Goal: Entertainment & Leisure: Browse casually

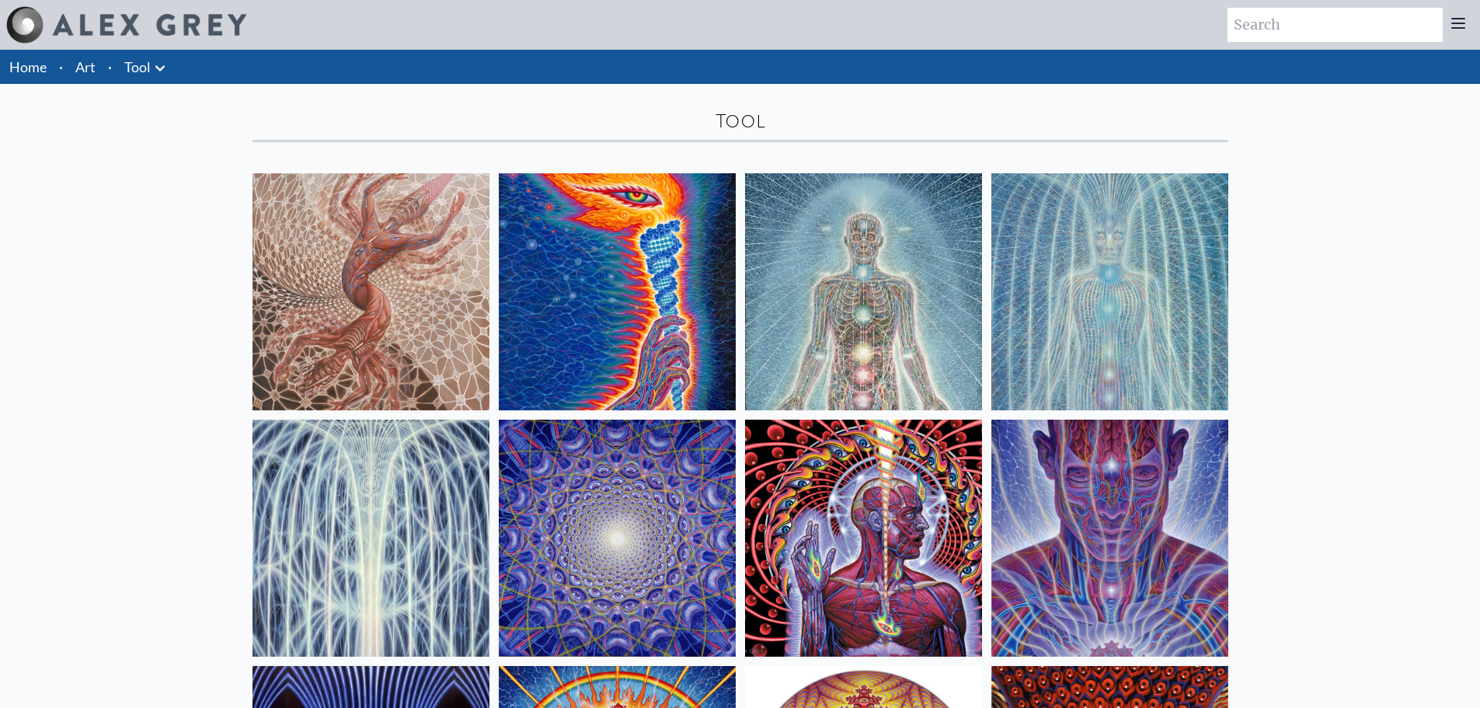
click at [155, 66] on icon at bounding box center [160, 68] width 19 height 19
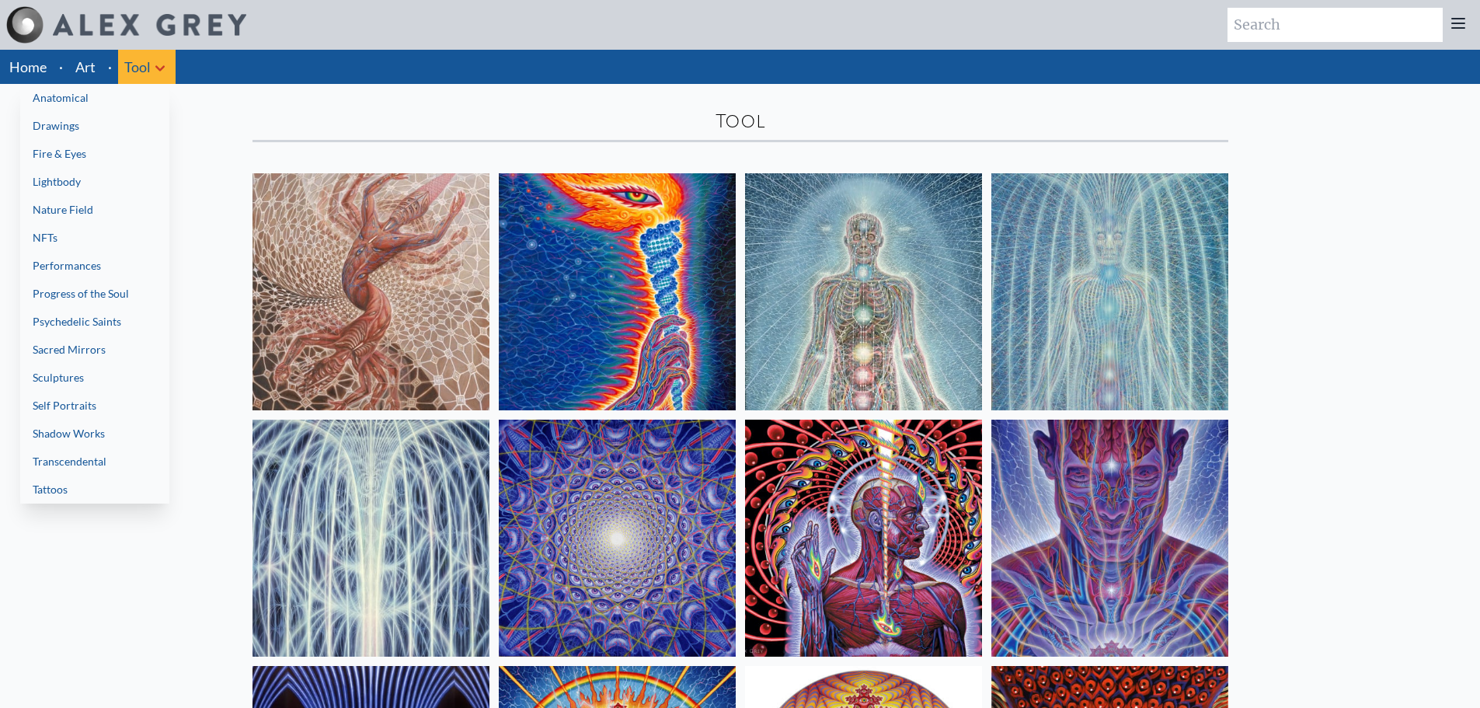
click at [82, 242] on link "NFTs" at bounding box center [94, 238] width 149 height 28
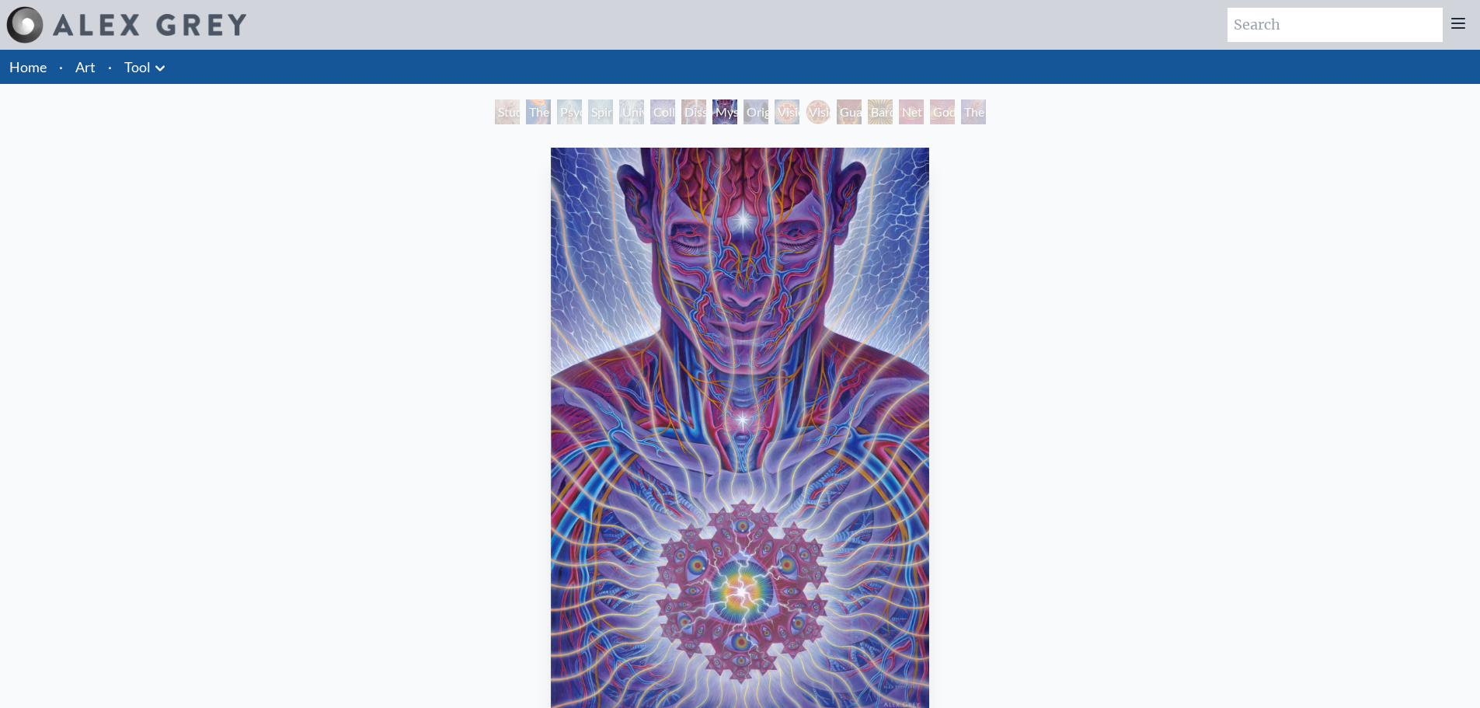
click at [768, 242] on img "8 / 16" at bounding box center [740, 431] width 378 height 566
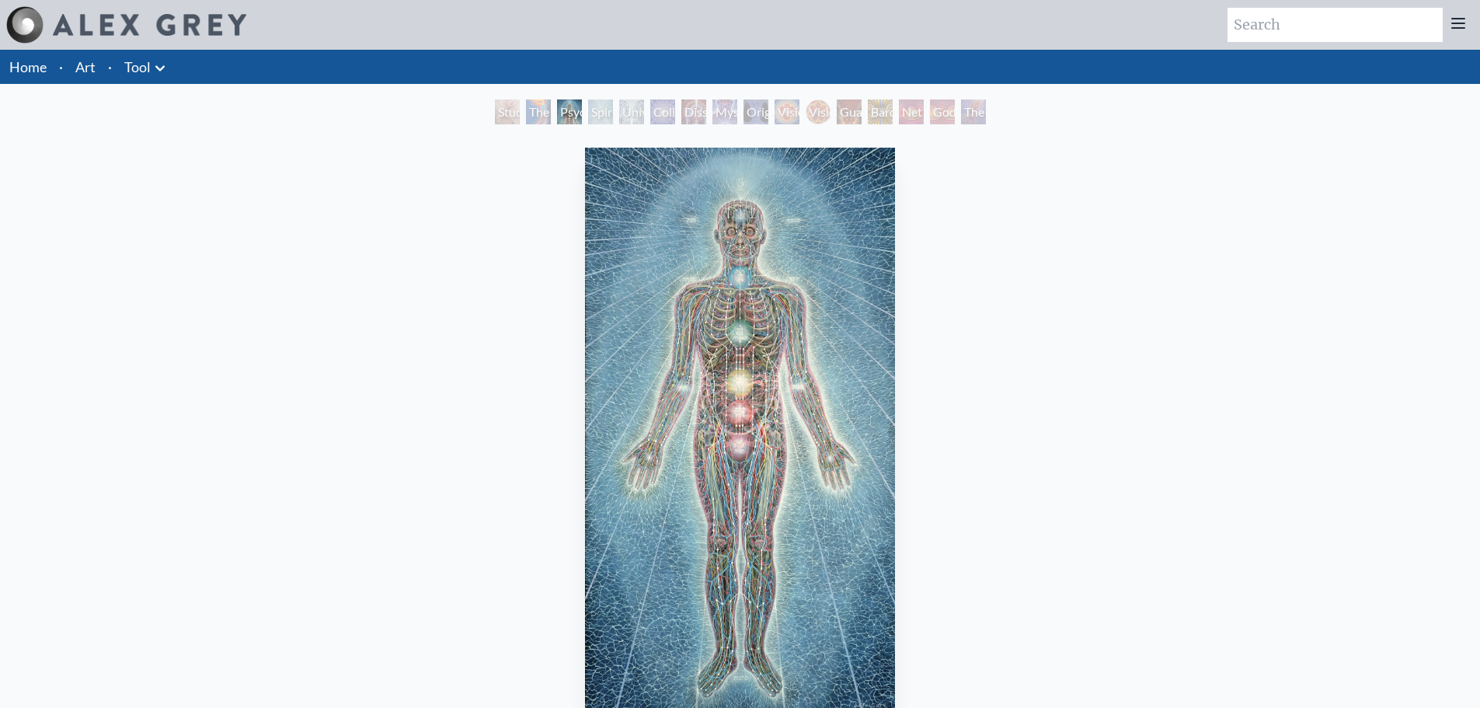
click at [678, 251] on img "3 / 16" at bounding box center [740, 431] width 310 height 566
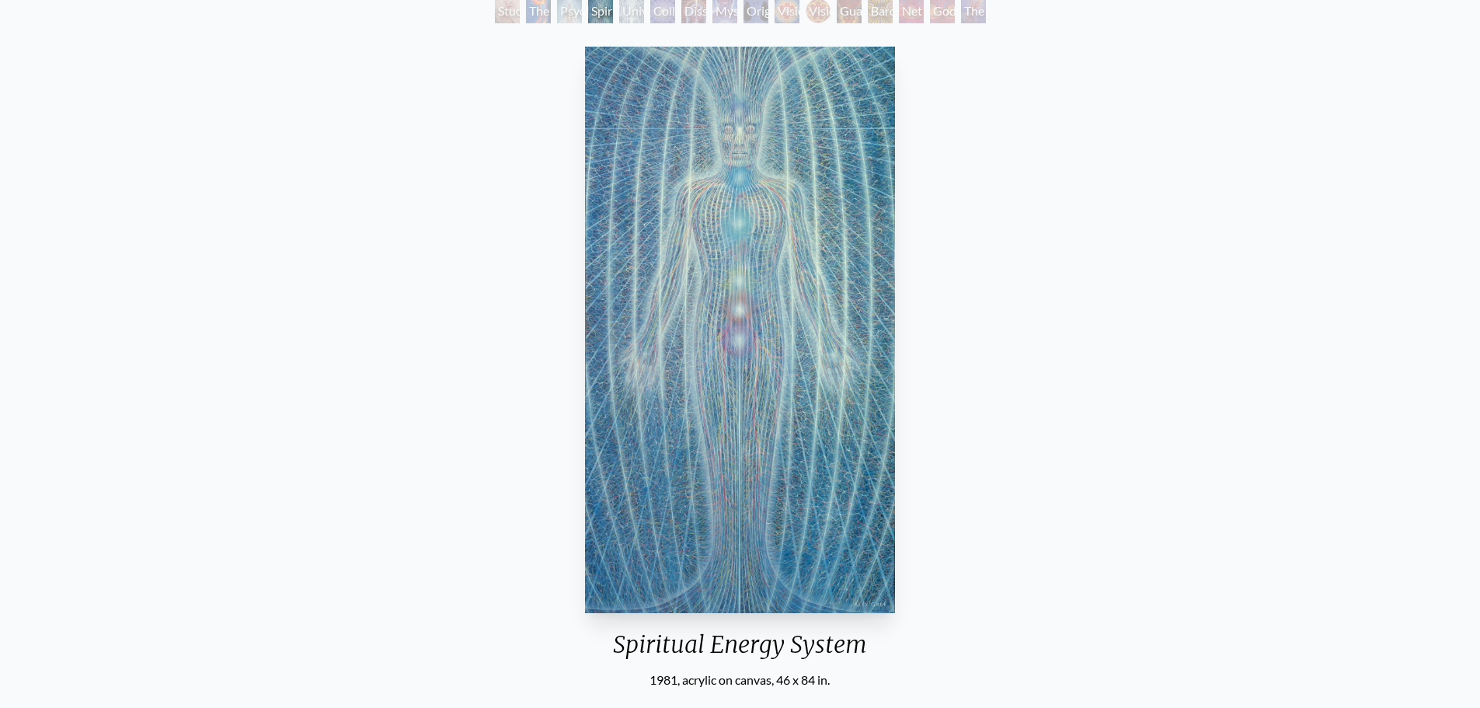
scroll to position [78, 0]
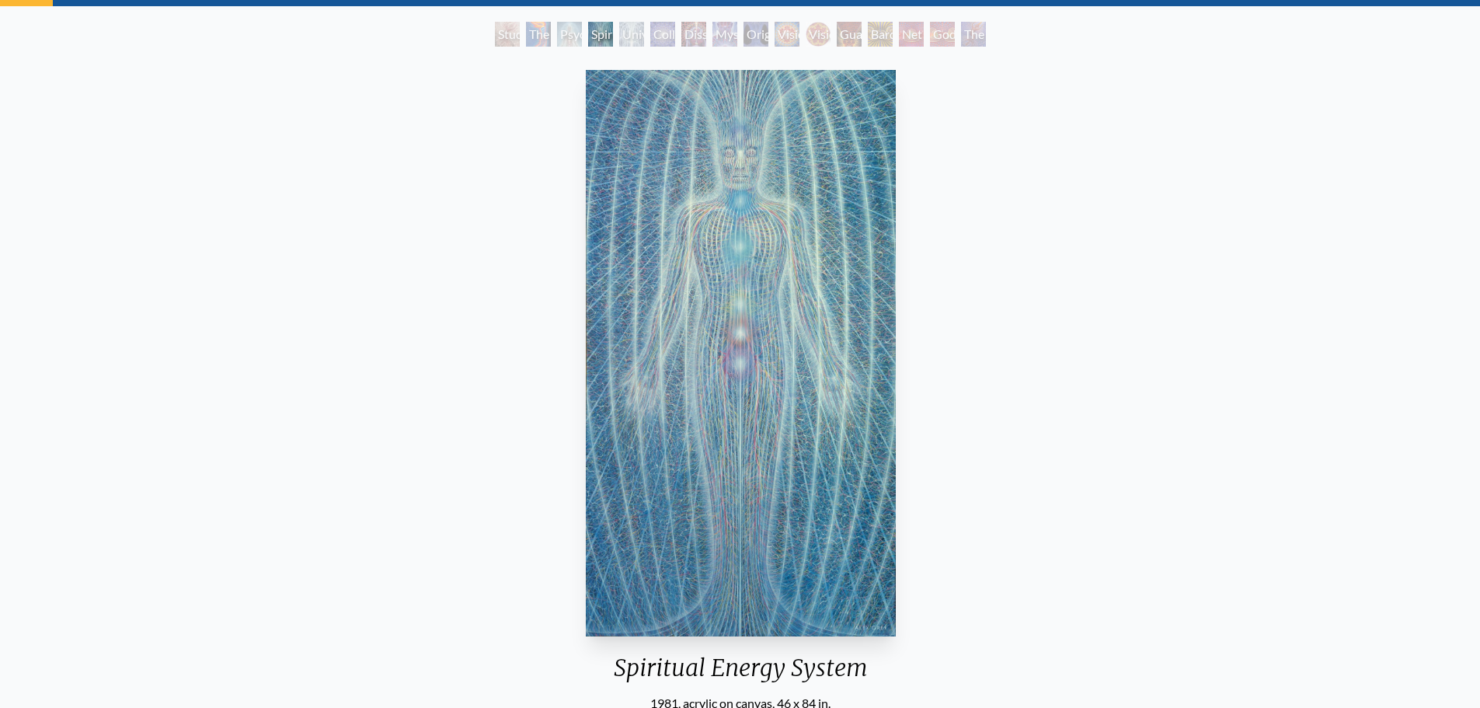
click at [773, 179] on img "4 / 16" at bounding box center [741, 353] width 310 height 566
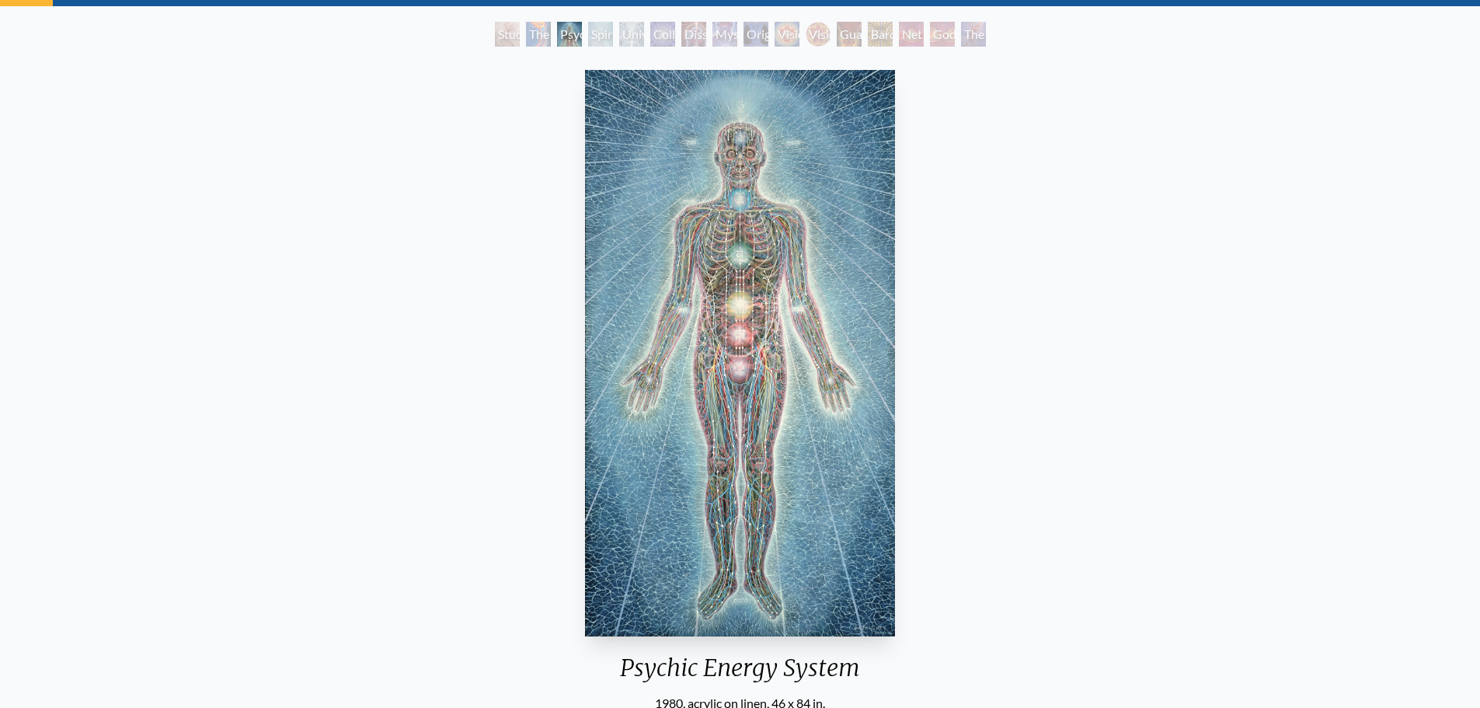
click at [774, 179] on img "3 / 16" at bounding box center [740, 353] width 310 height 566
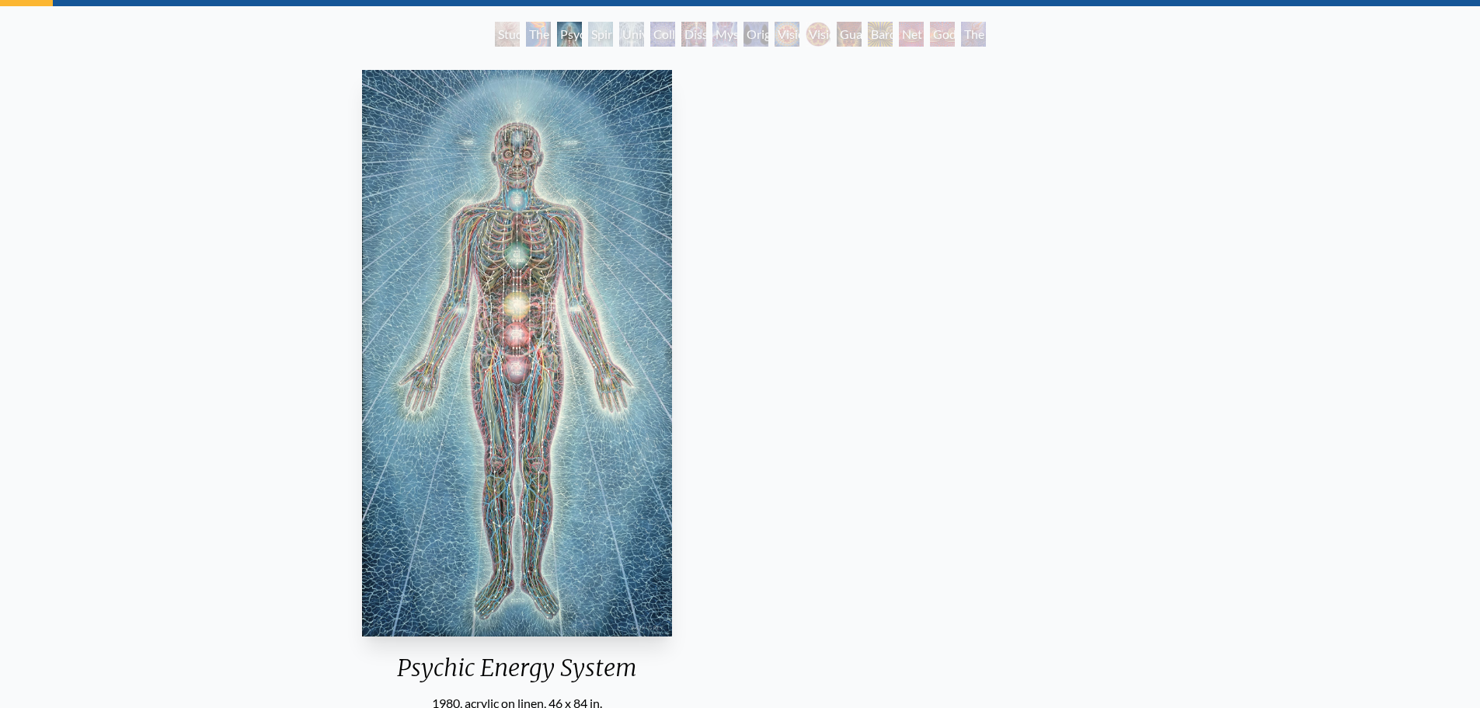
click at [362, 204] on img "3 / 16" at bounding box center [517, 353] width 310 height 566
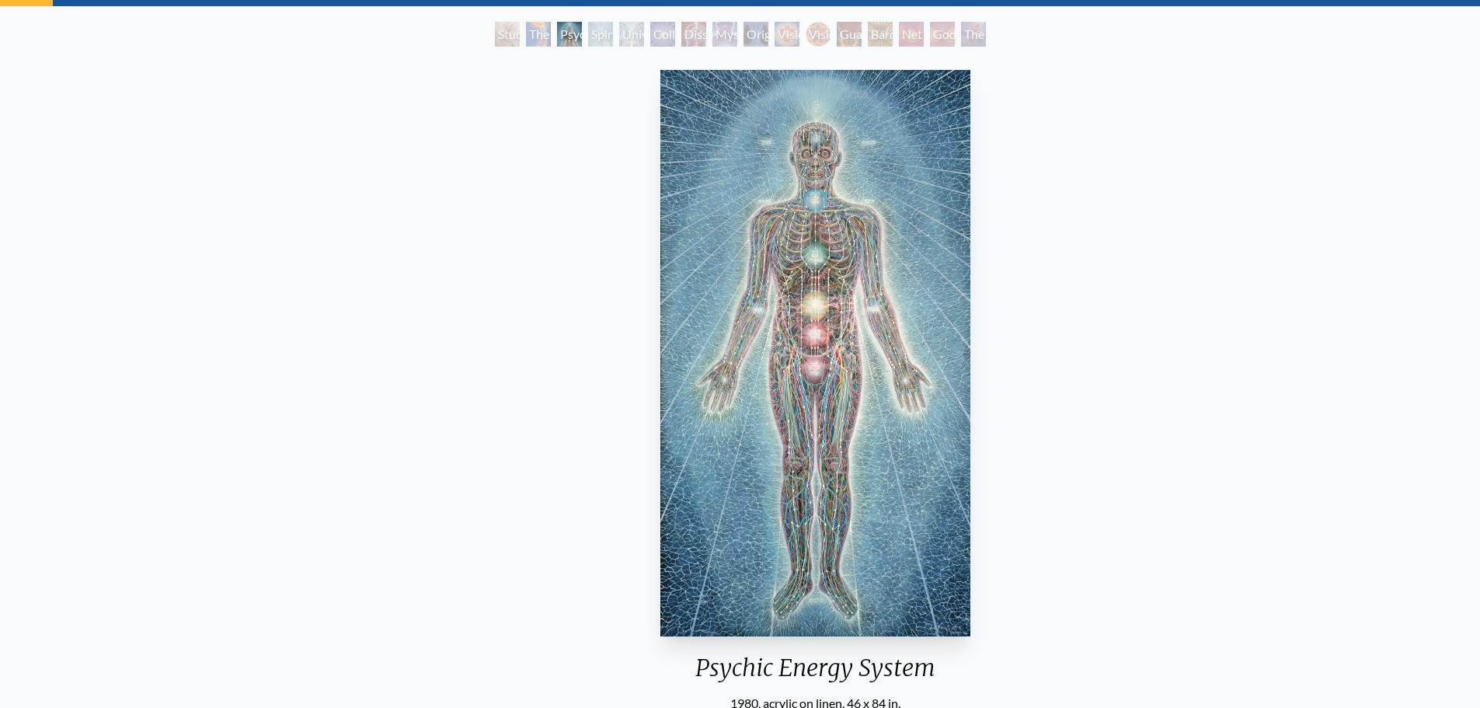
click at [970, 203] on img "3 / 16" at bounding box center [815, 353] width 310 height 566
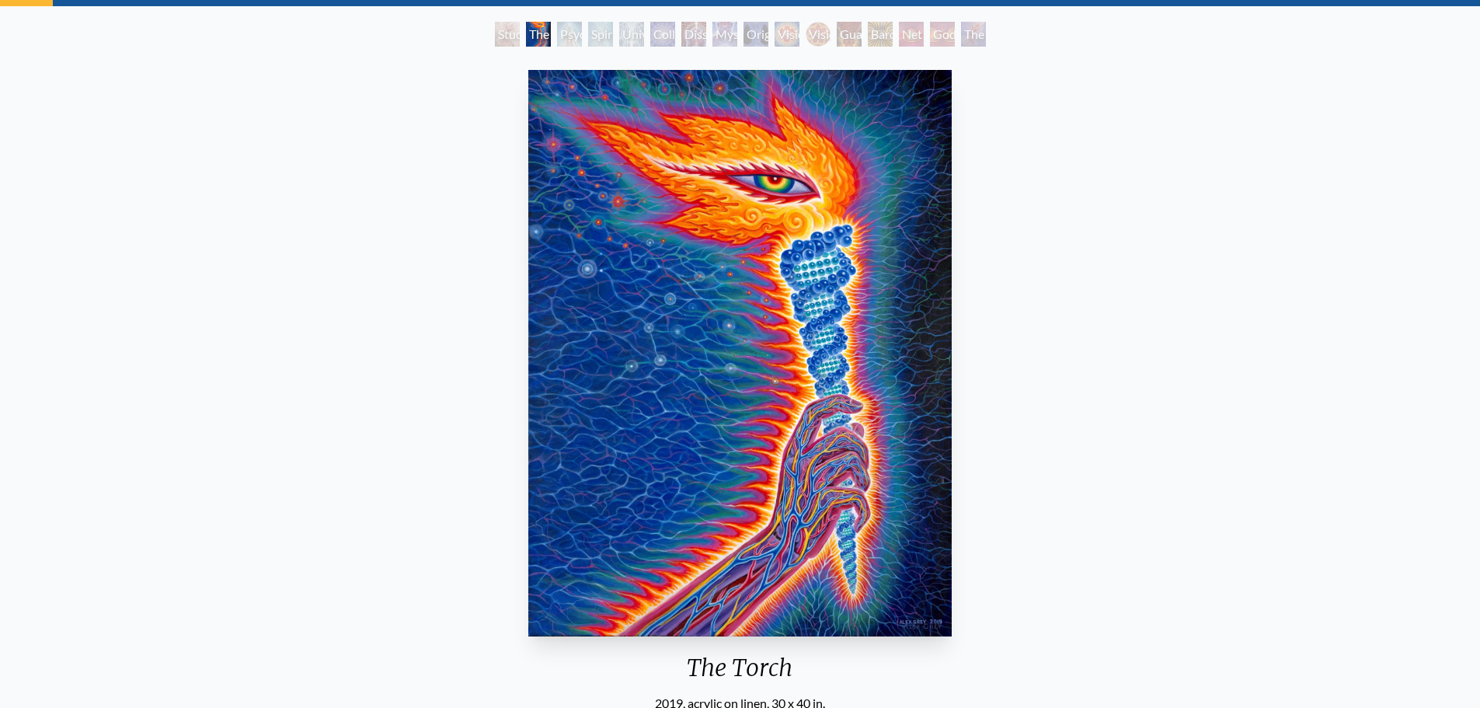
click at [528, 200] on img "2 / 16" at bounding box center [739, 353] width 423 height 566
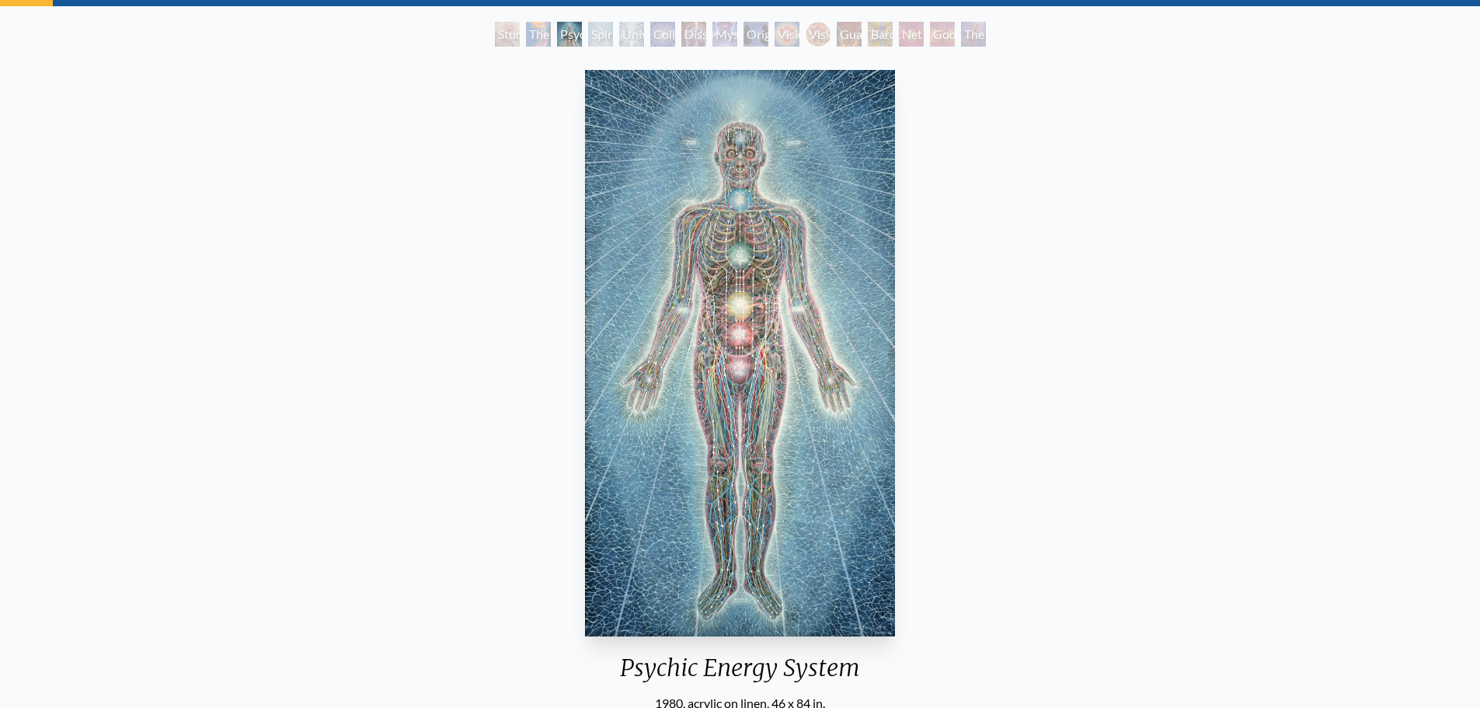
click at [585, 189] on img "3 / 16" at bounding box center [740, 353] width 310 height 566
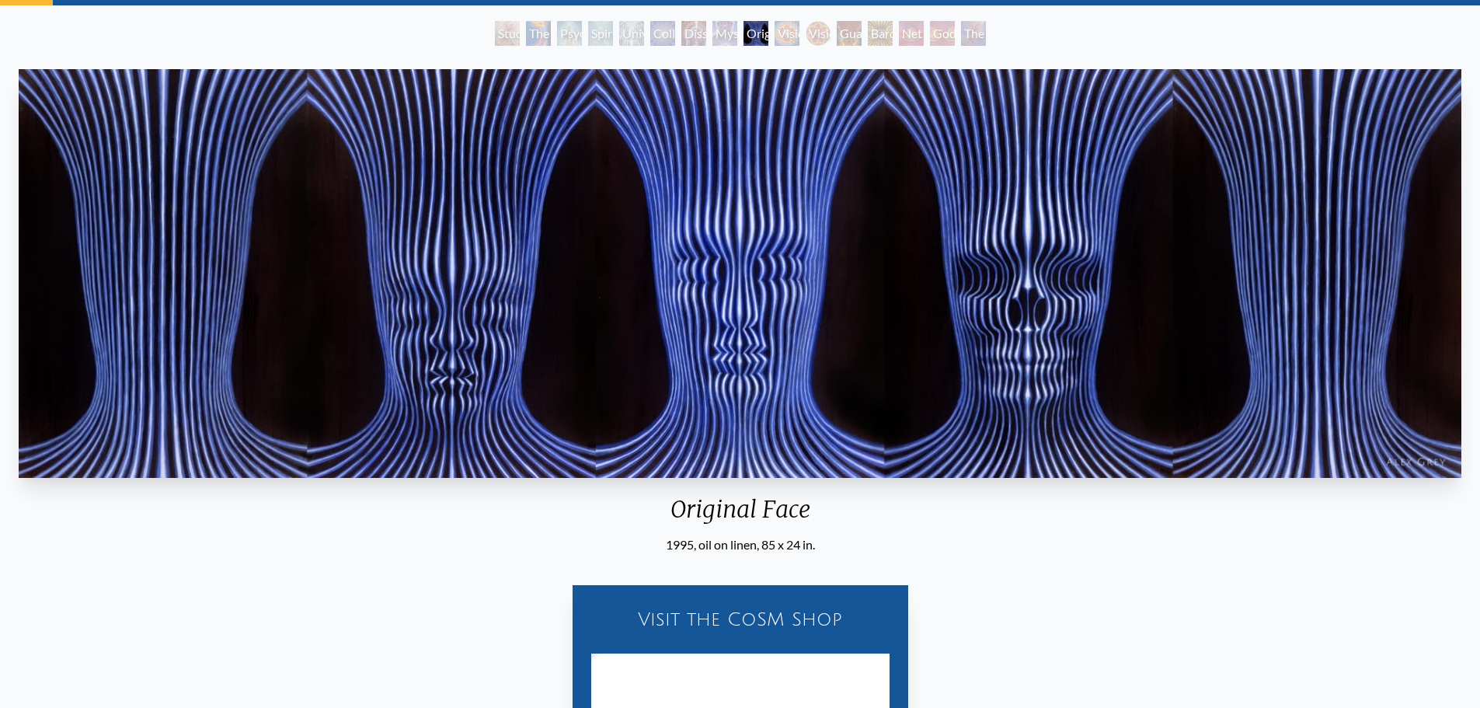
scroll to position [78, 0]
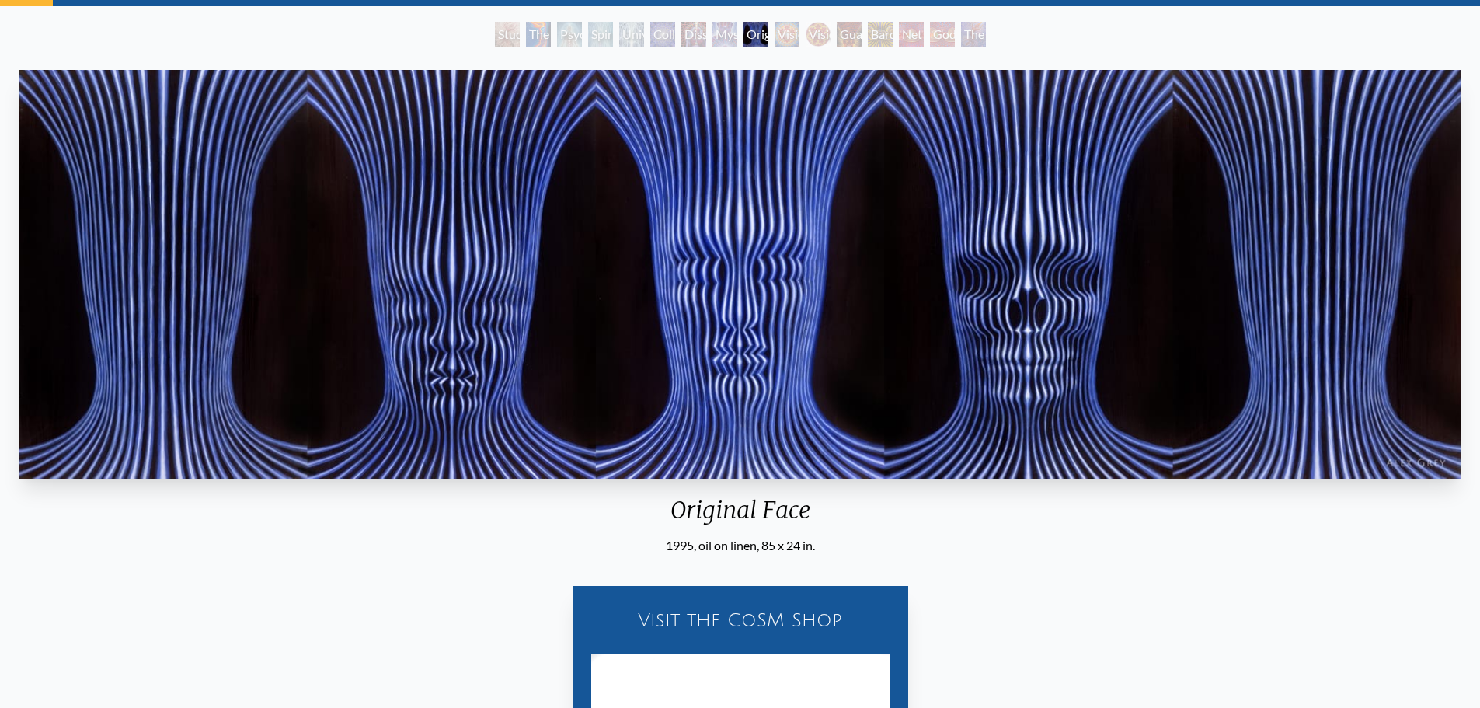
click at [551, 217] on img "9 / 16" at bounding box center [740, 274] width 1442 height 409
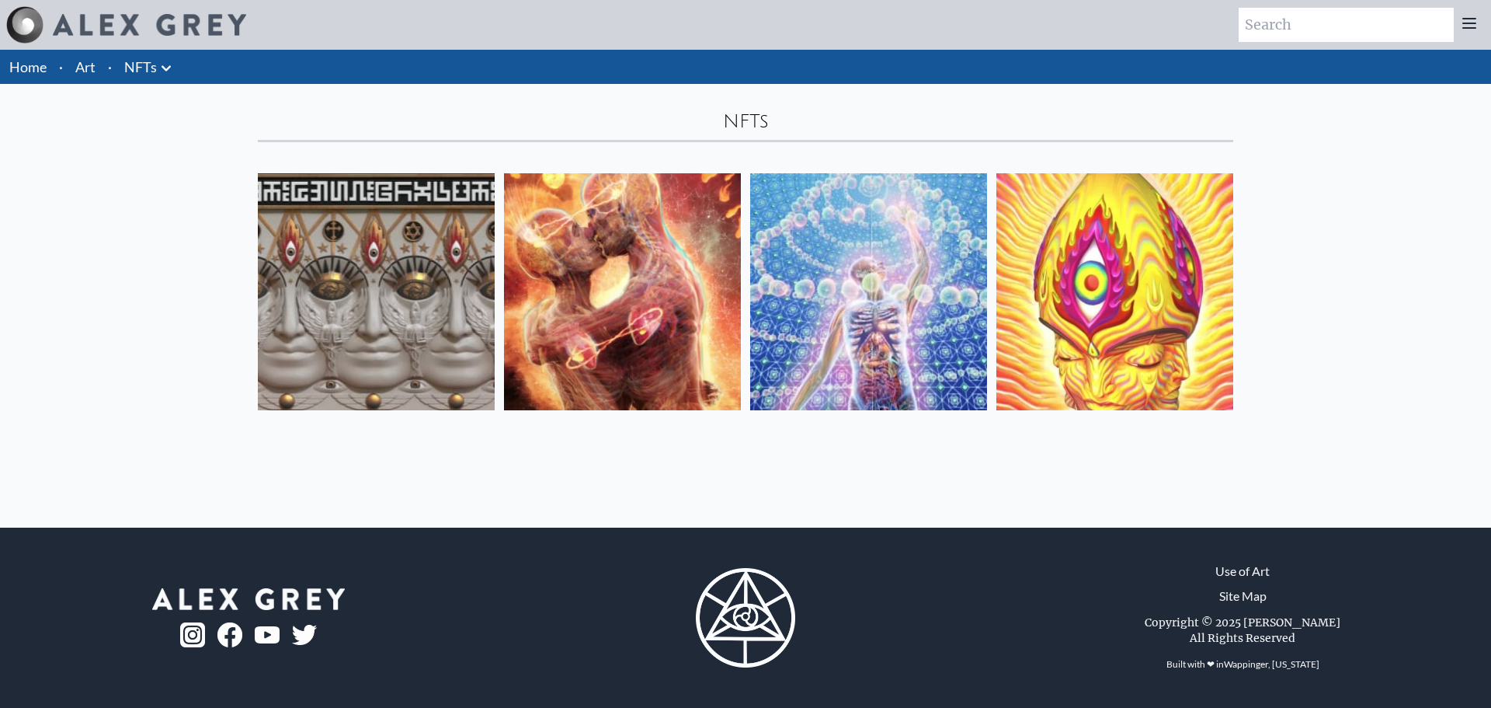
drag, startPoint x: 593, startPoint y: 273, endPoint x: 641, endPoint y: 273, distance: 48.2
drag, startPoint x: 848, startPoint y: 287, endPoint x: 1119, endPoint y: 290, distance: 271.1
drag, startPoint x: 1129, startPoint y: 291, endPoint x: 911, endPoint y: 223, distance: 228.0
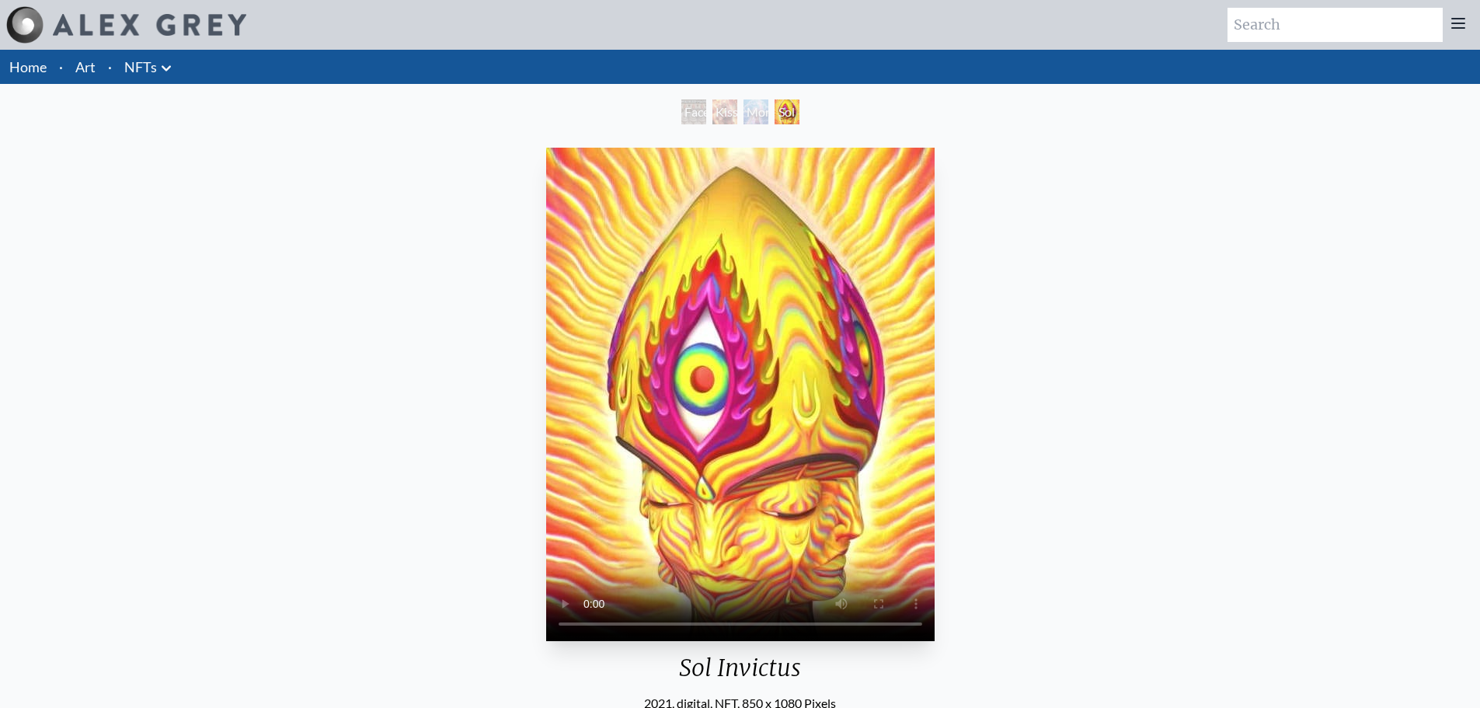
click at [720, 113] on div "Kissing" at bounding box center [724, 111] width 25 height 25
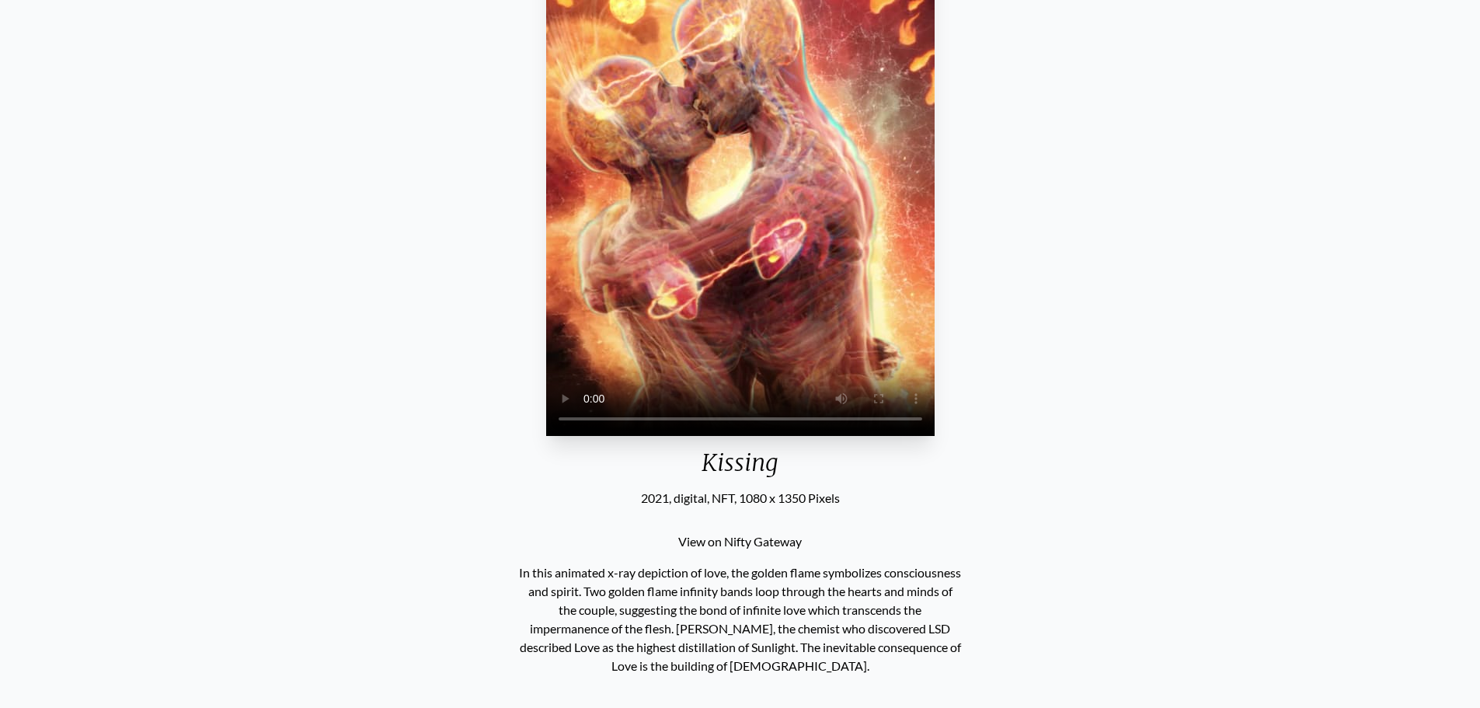
scroll to position [78, 0]
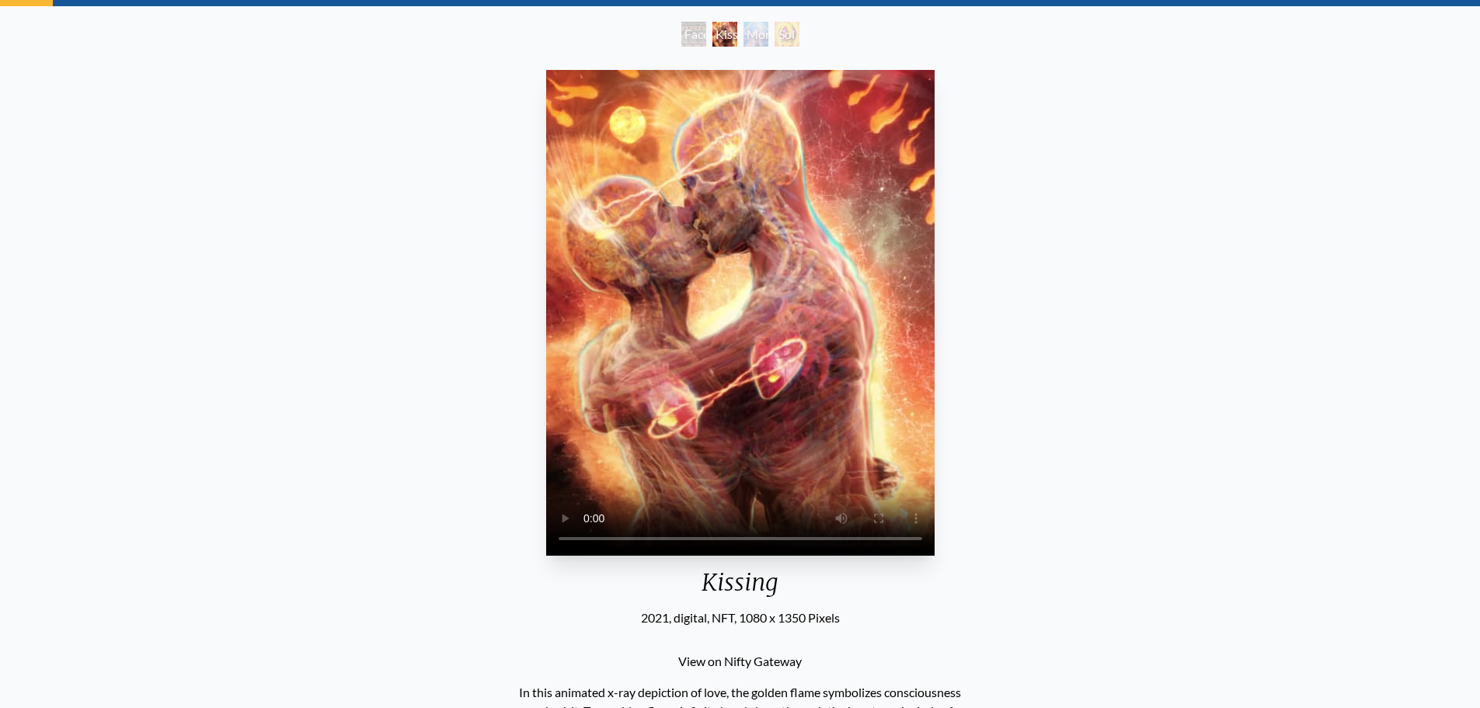
click at [686, 37] on div "Faces of Entheon" at bounding box center [693, 34] width 25 height 25
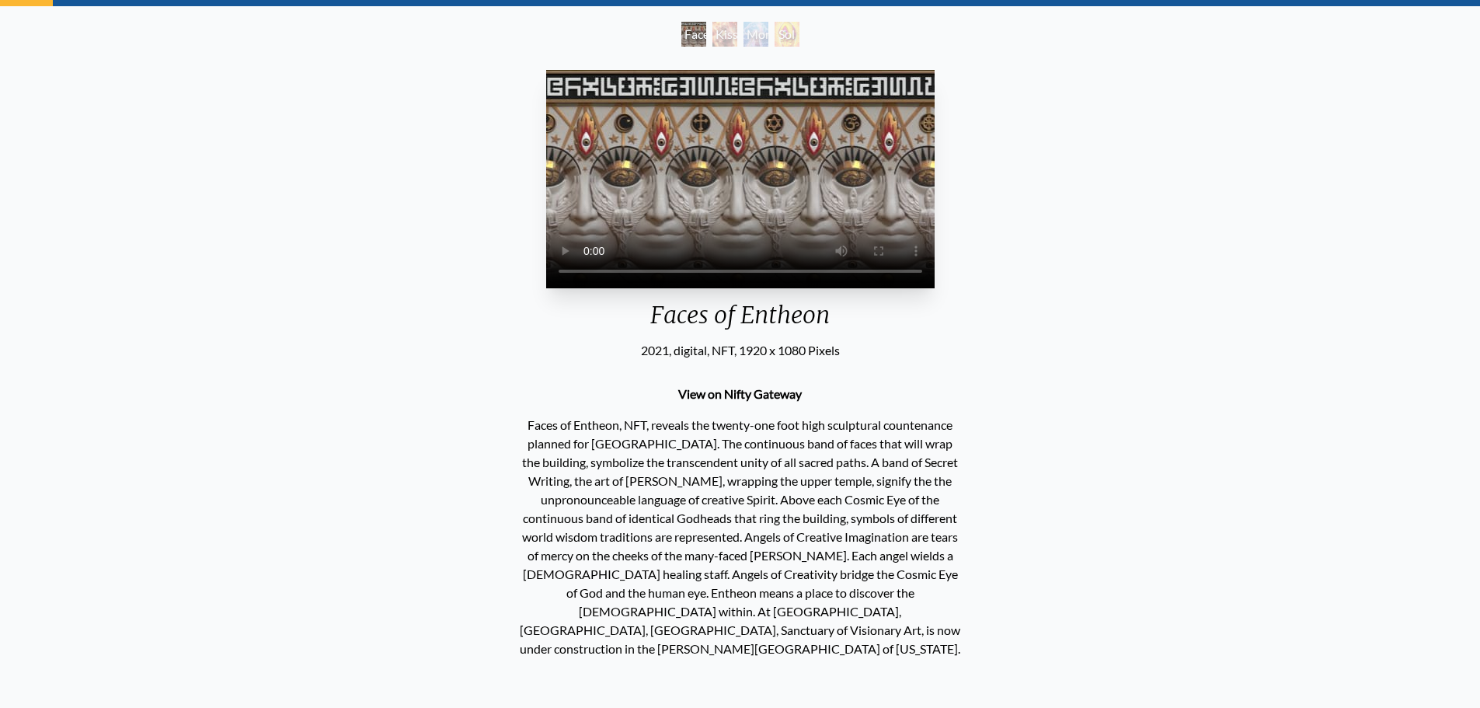
click at [768, 40] on div "Monochord" at bounding box center [755, 34] width 25 height 25
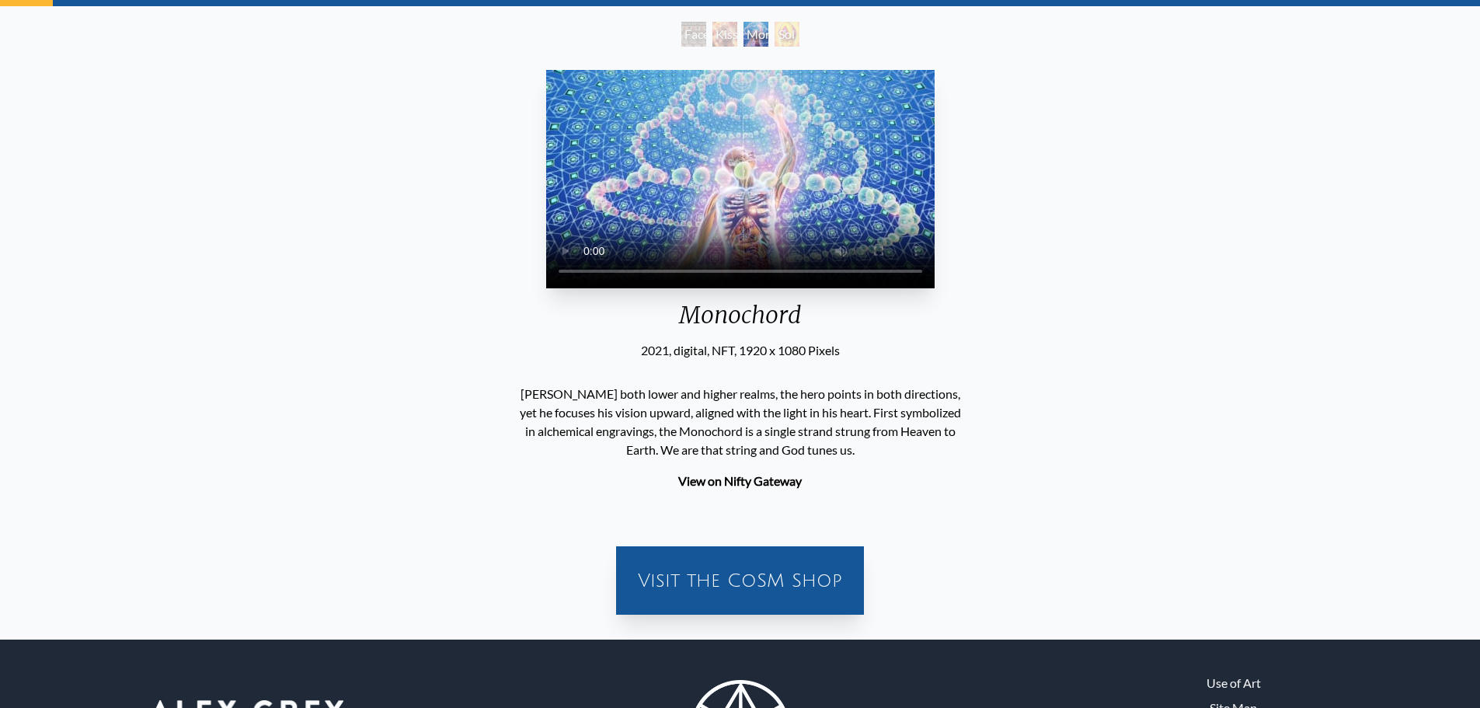
click at [748, 184] on video "Your browser does not support the video tag." at bounding box center [740, 179] width 388 height 218
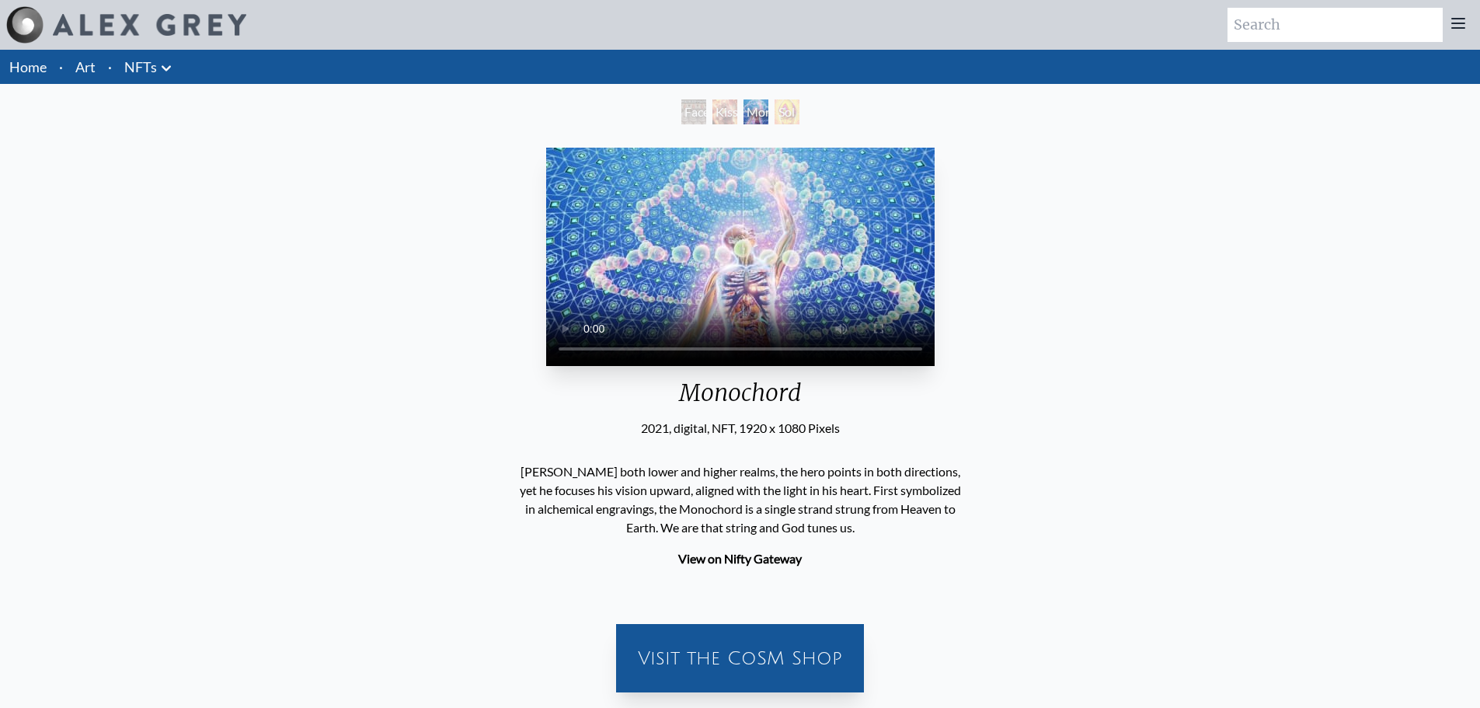
scroll to position [78, 0]
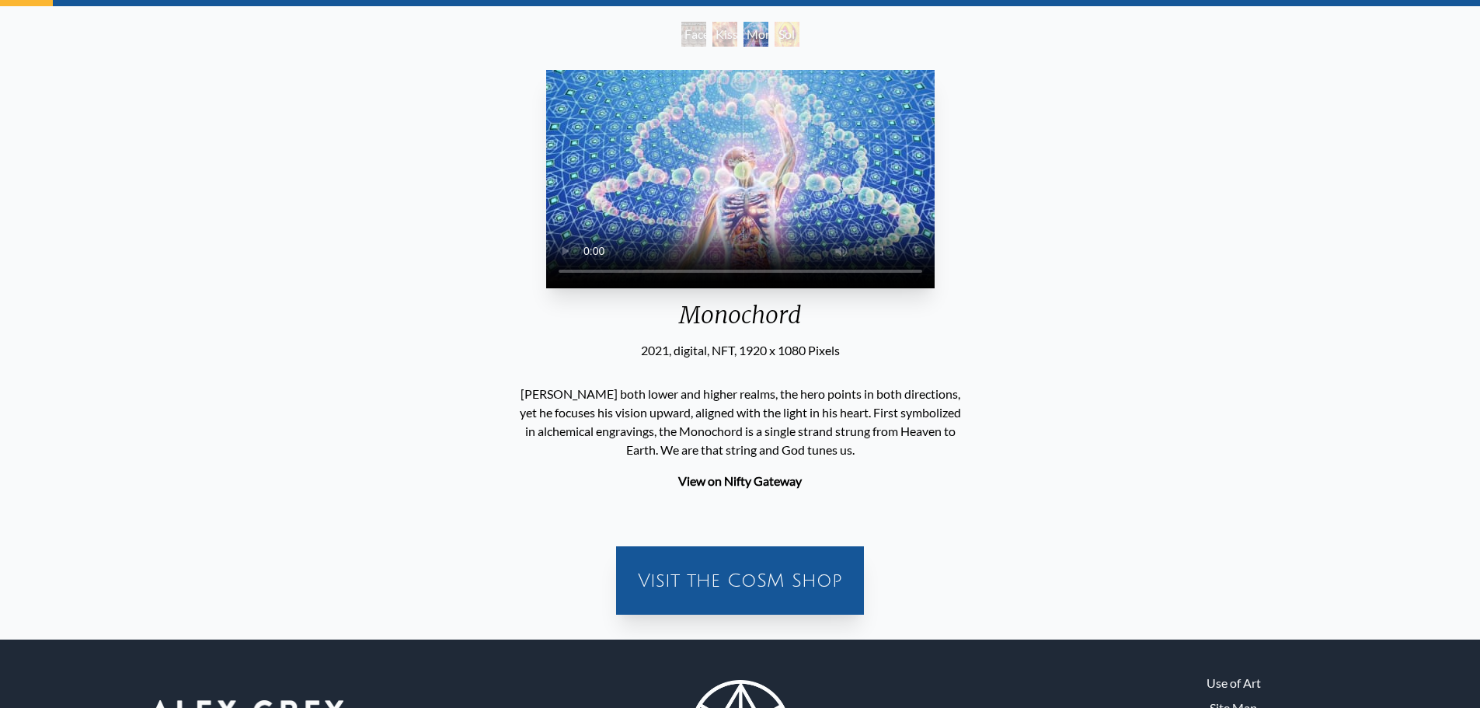
click at [781, 29] on div "Sol Invictus" at bounding box center [786, 34] width 25 height 25
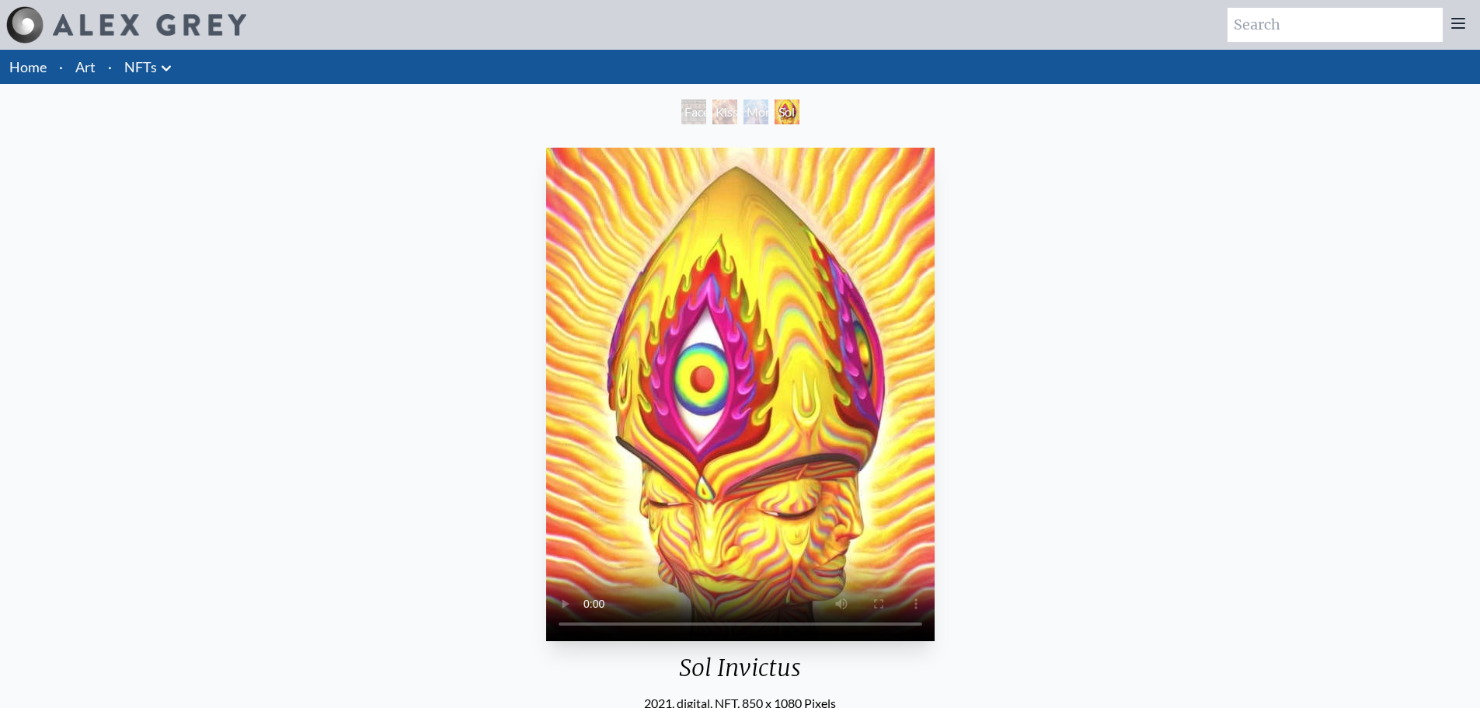
click at [77, 71] on link "Art" at bounding box center [85, 67] width 20 height 22
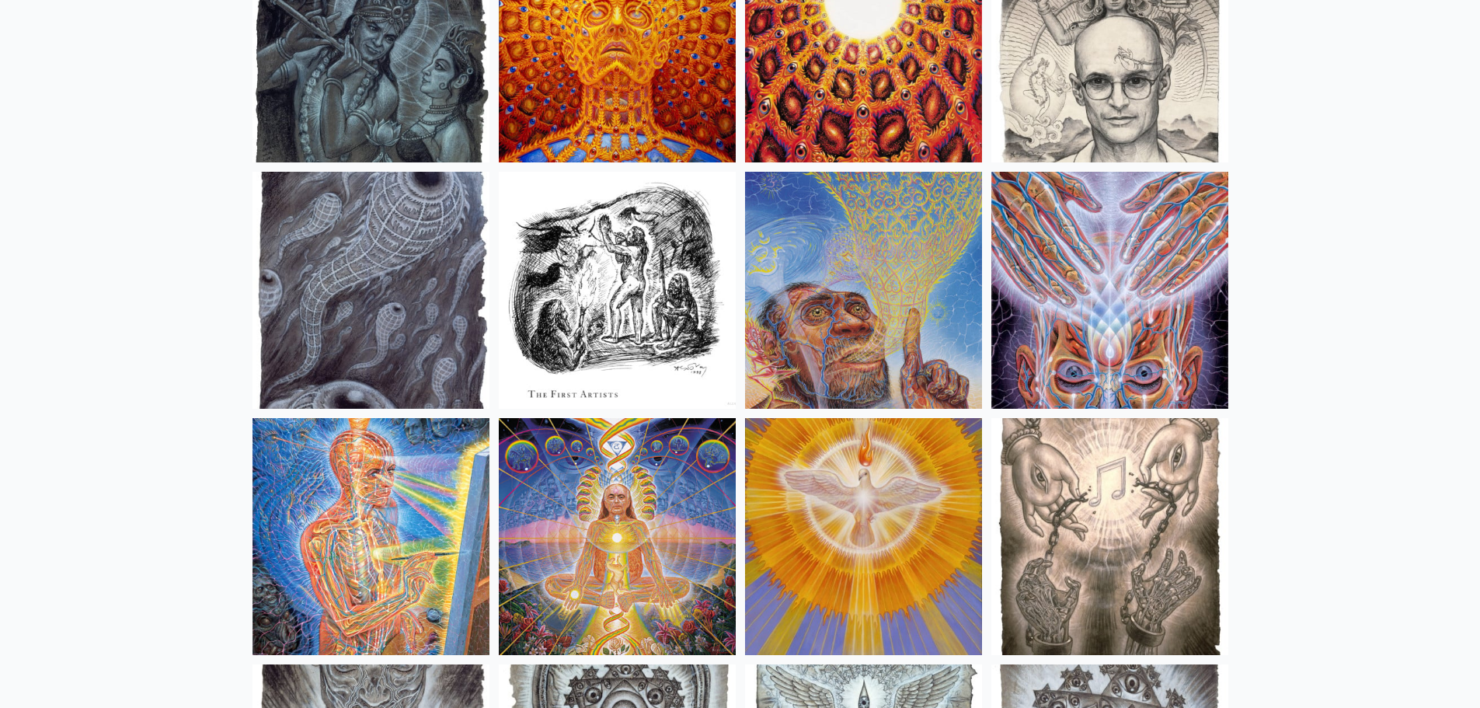
scroll to position [11340, 0]
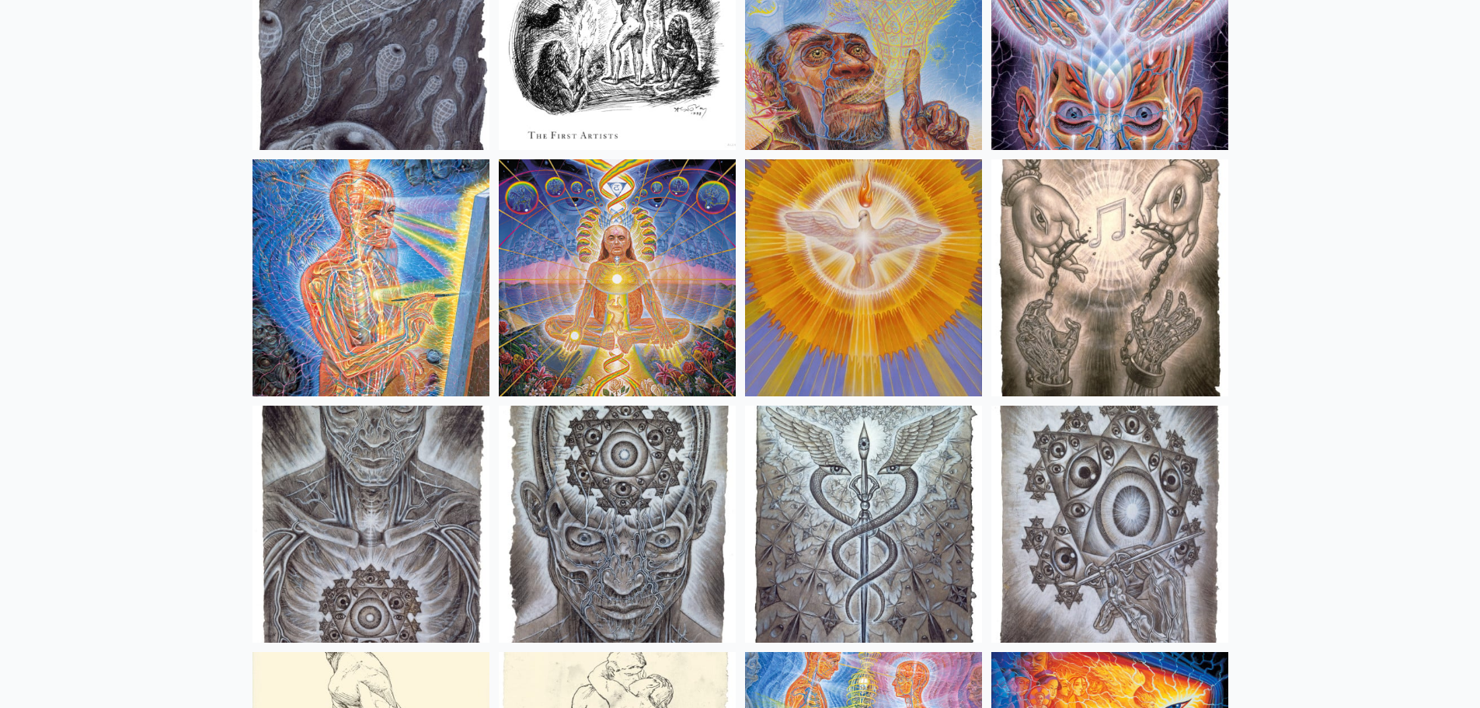
click at [580, 301] on img at bounding box center [617, 277] width 237 height 237
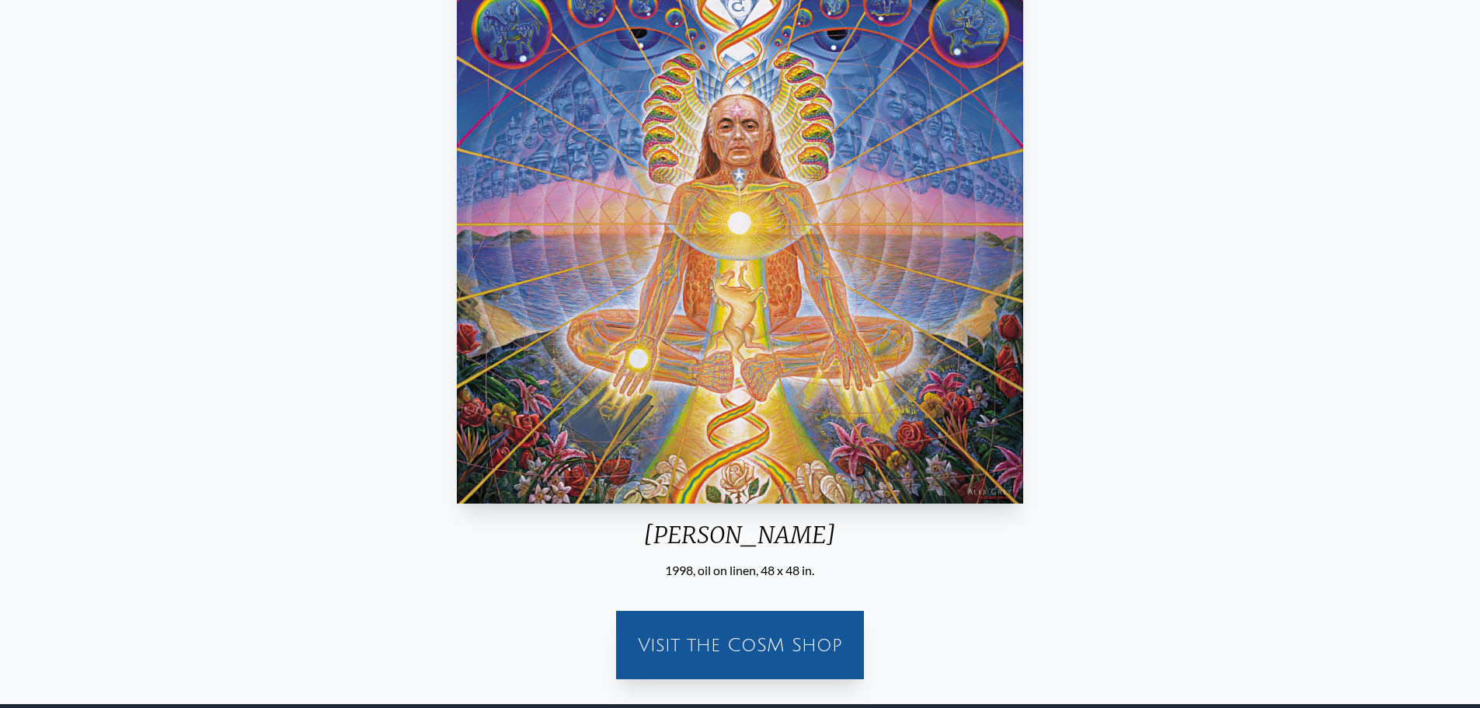
scroll to position [387, 0]
